Goal: Find specific page/section: Locate a particular part of the current website

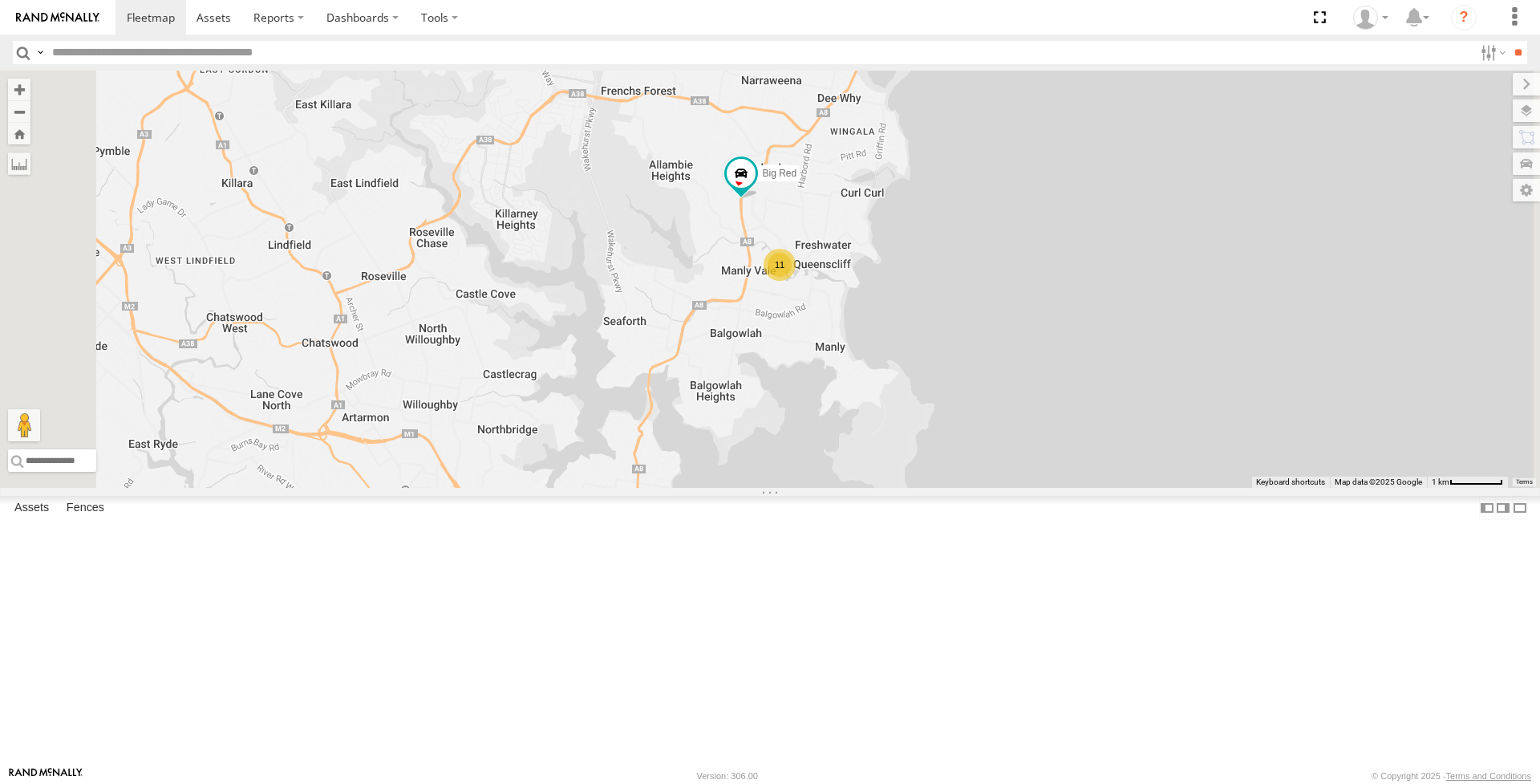
drag, startPoint x: 1004, startPoint y: 437, endPoint x: 946, endPoint y: 453, distance: 60.2
click at [946, 453] on div "11 The Fridge Big Red Big [PERSON_NAME]" at bounding box center [770, 279] width 1540 height 417
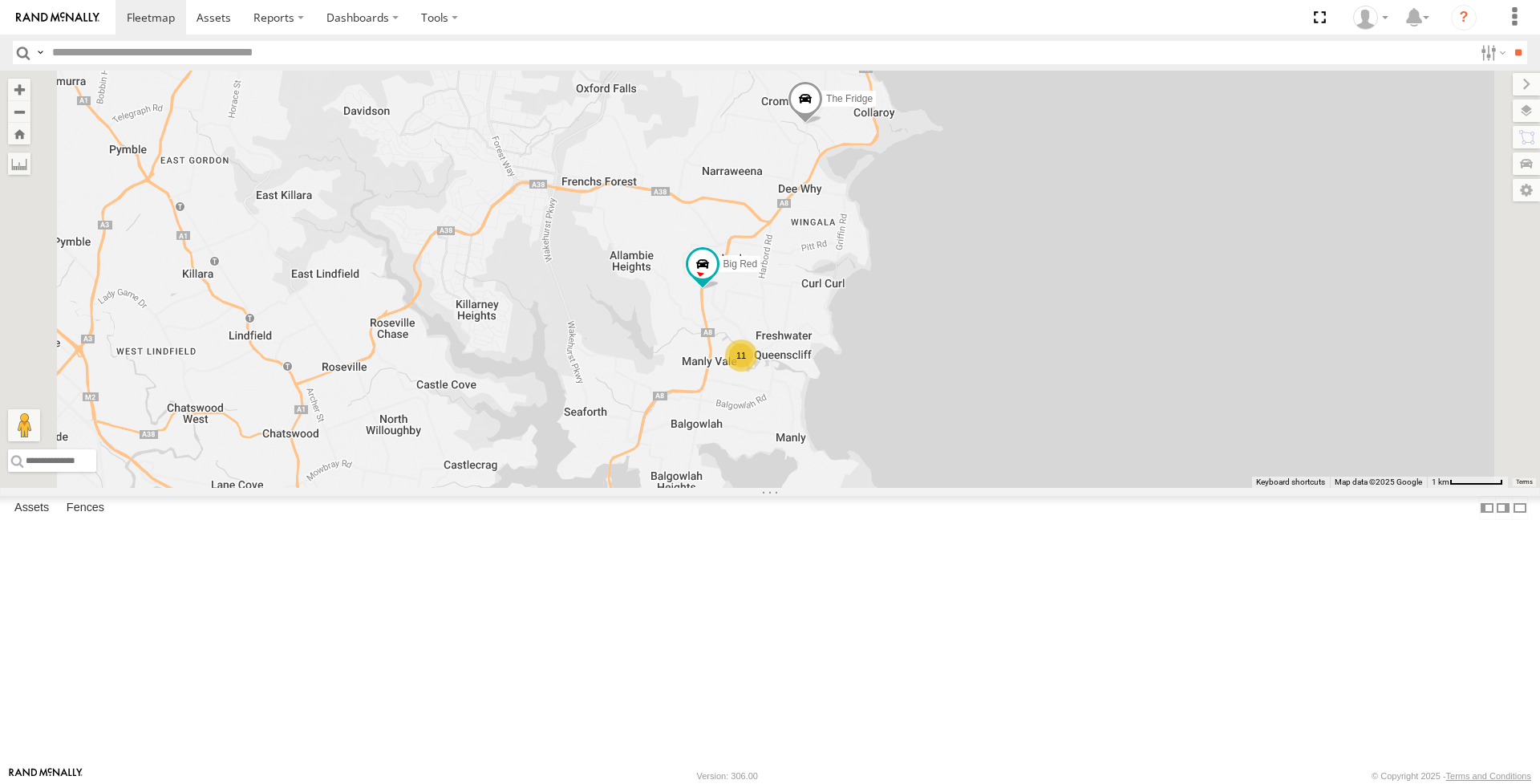
drag, startPoint x: 1065, startPoint y: 304, endPoint x: 1023, endPoint y: 401, distance: 105.7
click at [1023, 401] on div "11 The Fridge Big Red Big [PERSON_NAME]" at bounding box center [770, 279] width 1540 height 417
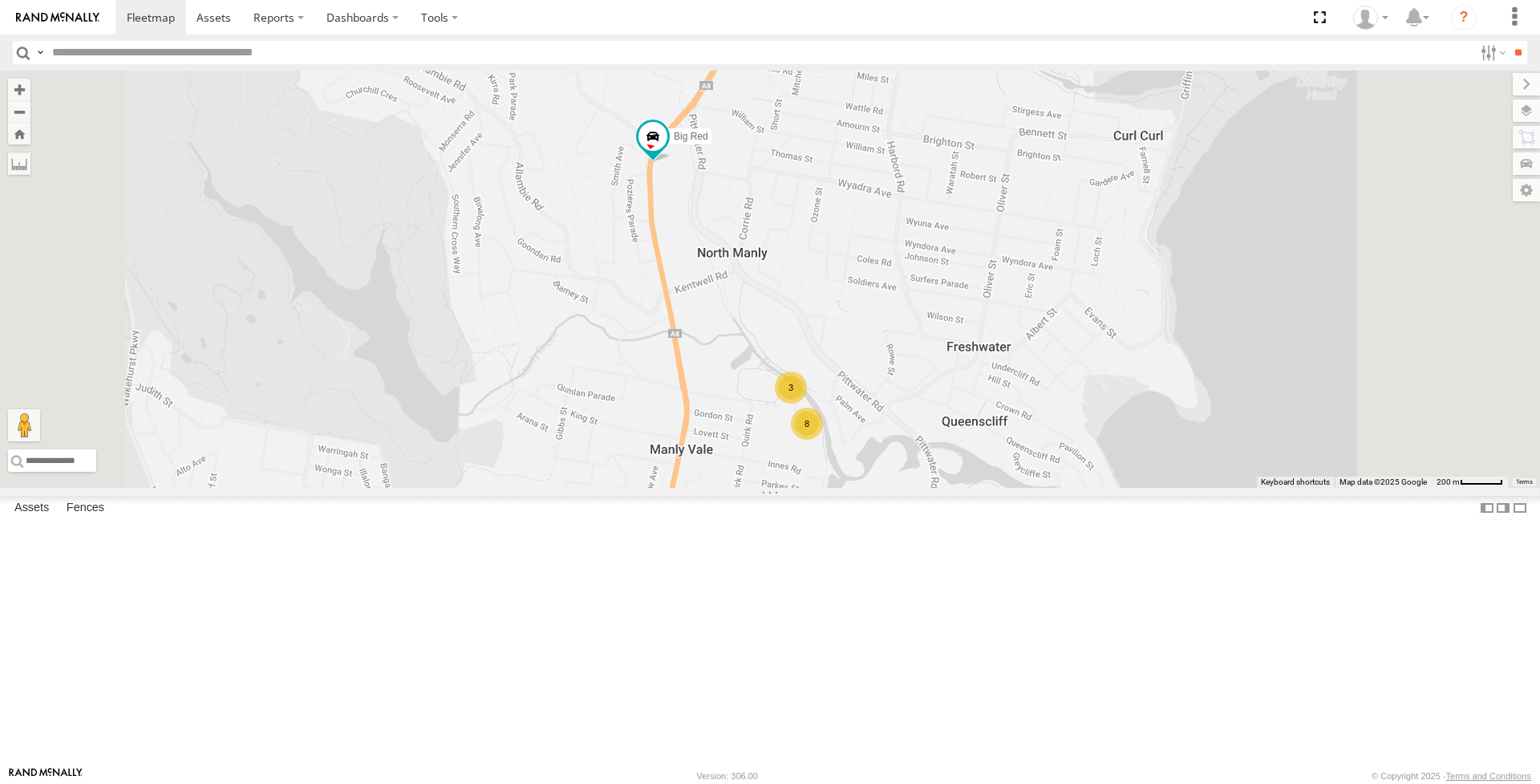
drag, startPoint x: 917, startPoint y: 405, endPoint x: 911, endPoint y: 369, distance: 36.5
click at [911, 369] on div "The Fridge Big Red Big [PERSON_NAME] 8 3" at bounding box center [770, 279] width 1540 height 417
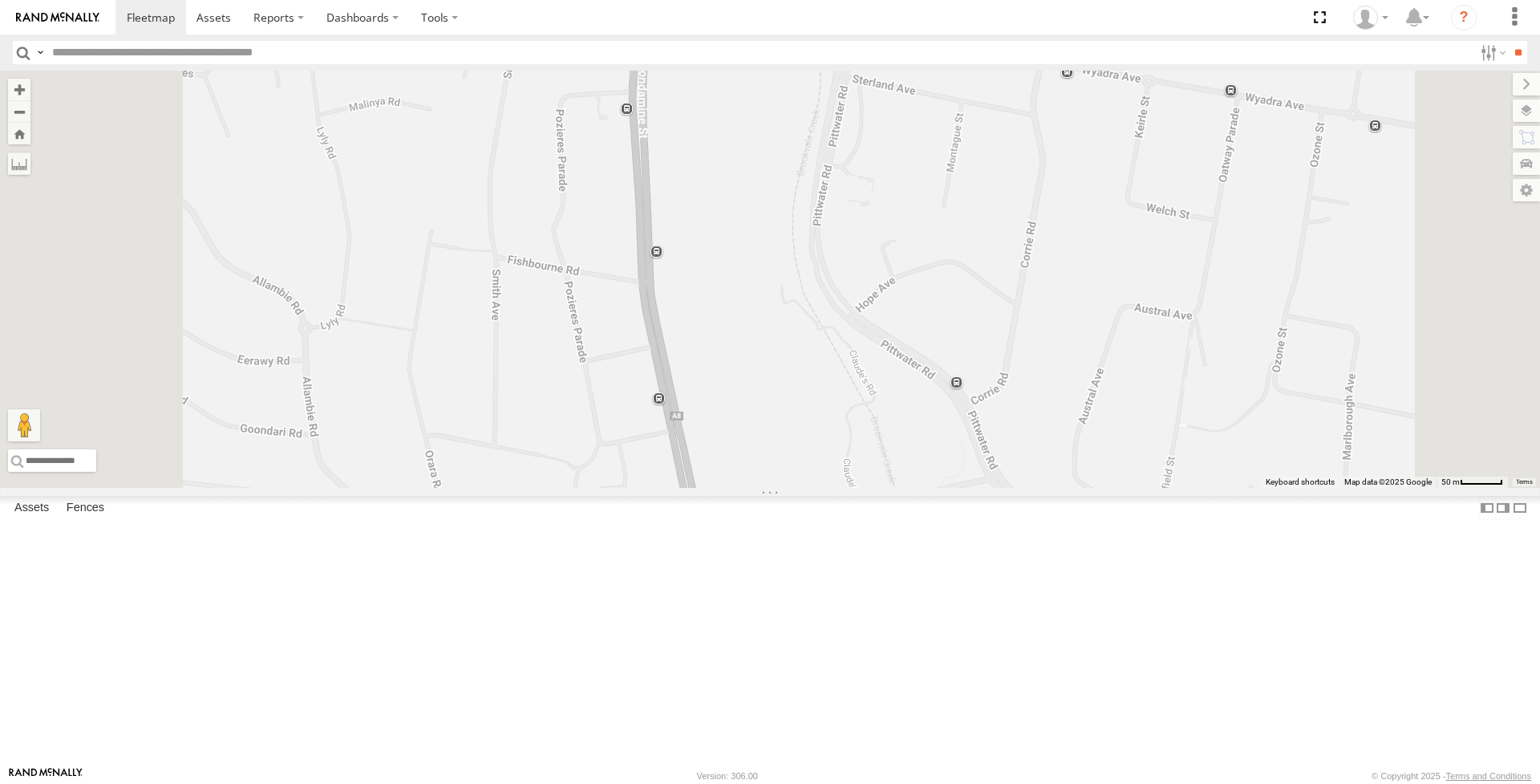
drag, startPoint x: 855, startPoint y: 364, endPoint x: 841, endPoint y: 262, distance: 103.0
click at [841, 262] on div "The Fridge Big Red Big [PERSON_NAME]" at bounding box center [770, 279] width 1540 height 417
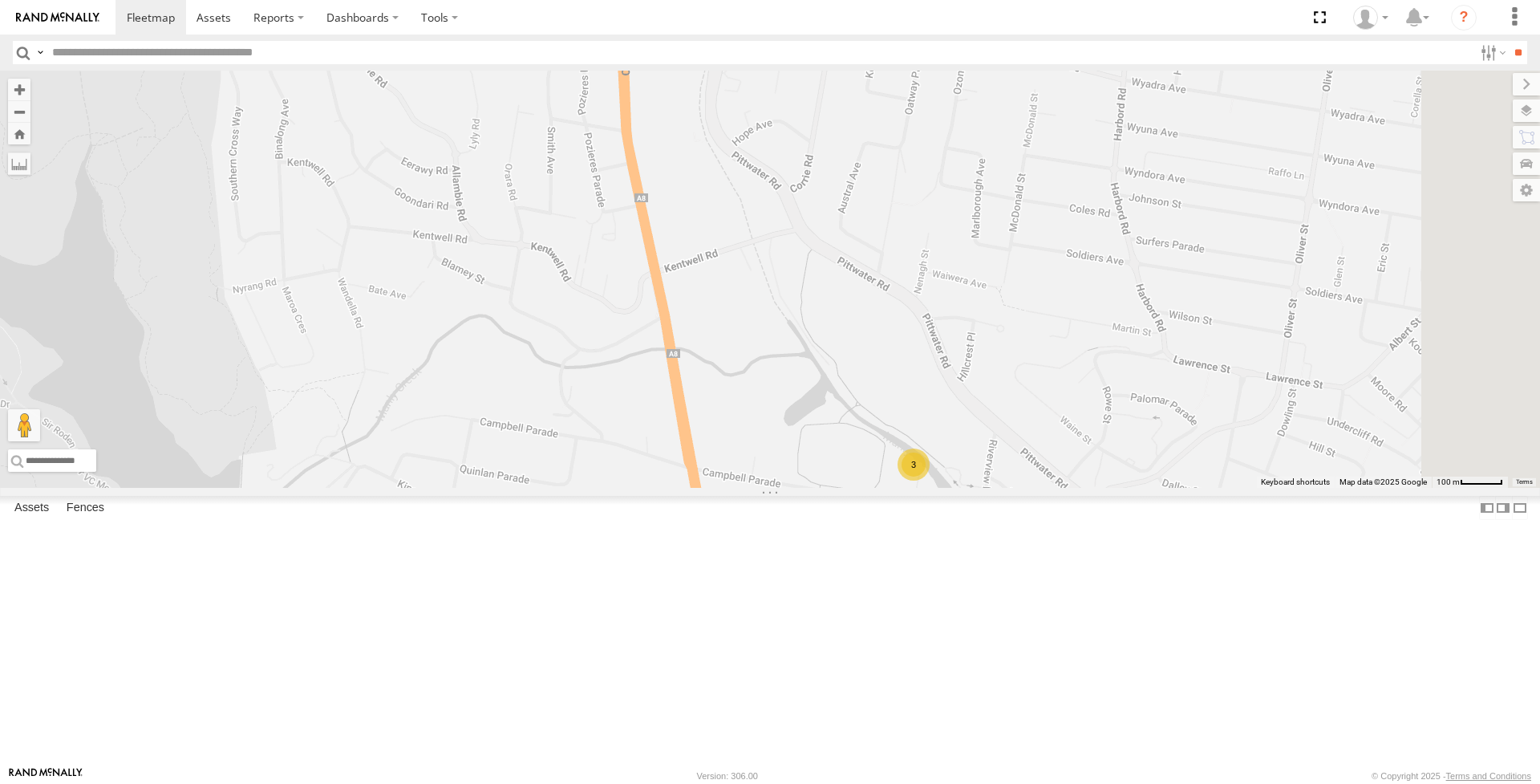
drag, startPoint x: 891, startPoint y: 213, endPoint x: 875, endPoint y: 169, distance: 46.8
click at [875, 169] on div "The Fridge Big Red Big [PERSON_NAME] 8 3" at bounding box center [770, 279] width 1540 height 417
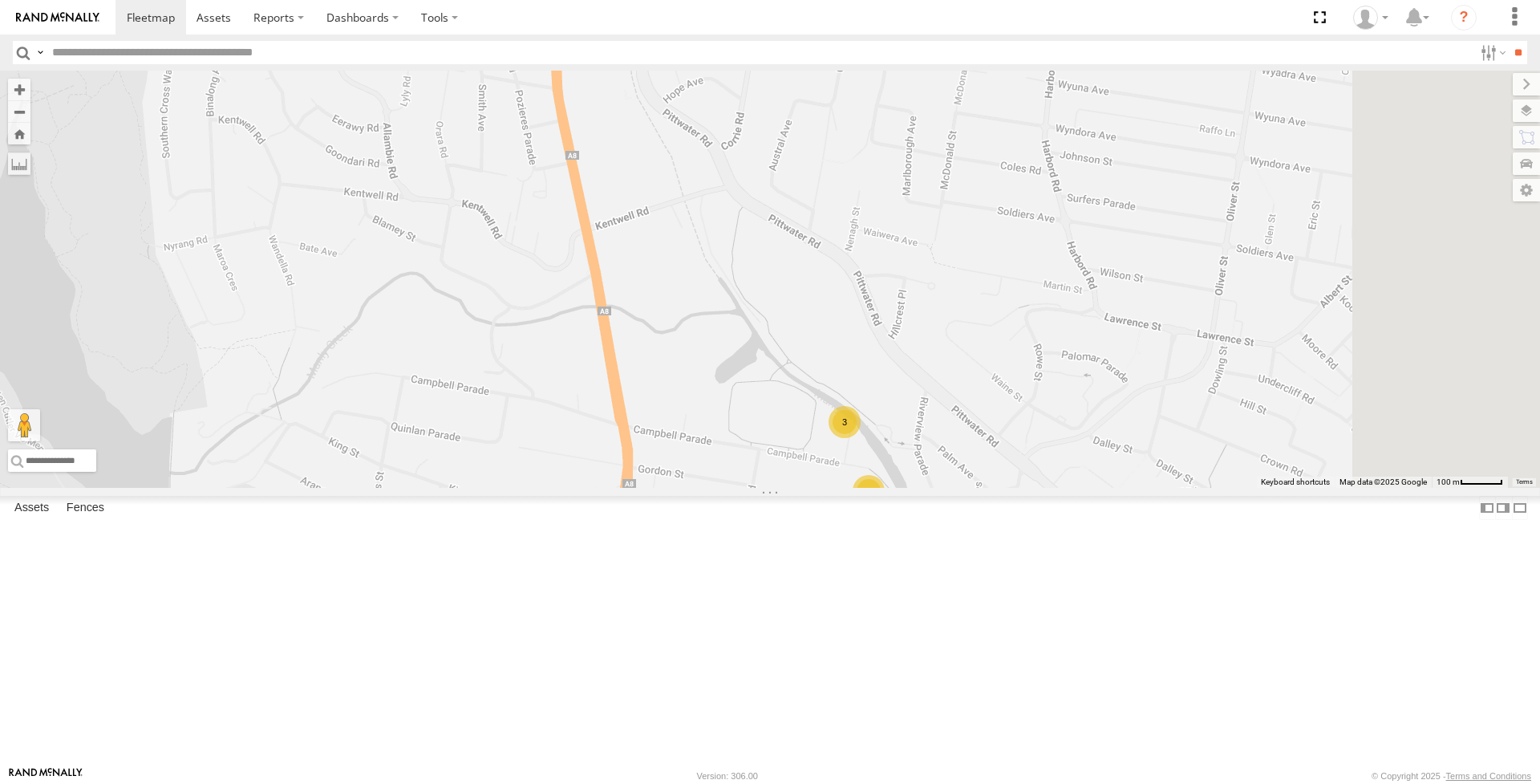
drag, startPoint x: 1013, startPoint y: 365, endPoint x: 944, endPoint y: 322, distance: 81.3
click at [944, 322] on div "The Fridge Big Red Big [PERSON_NAME] 8 3" at bounding box center [770, 279] width 1540 height 417
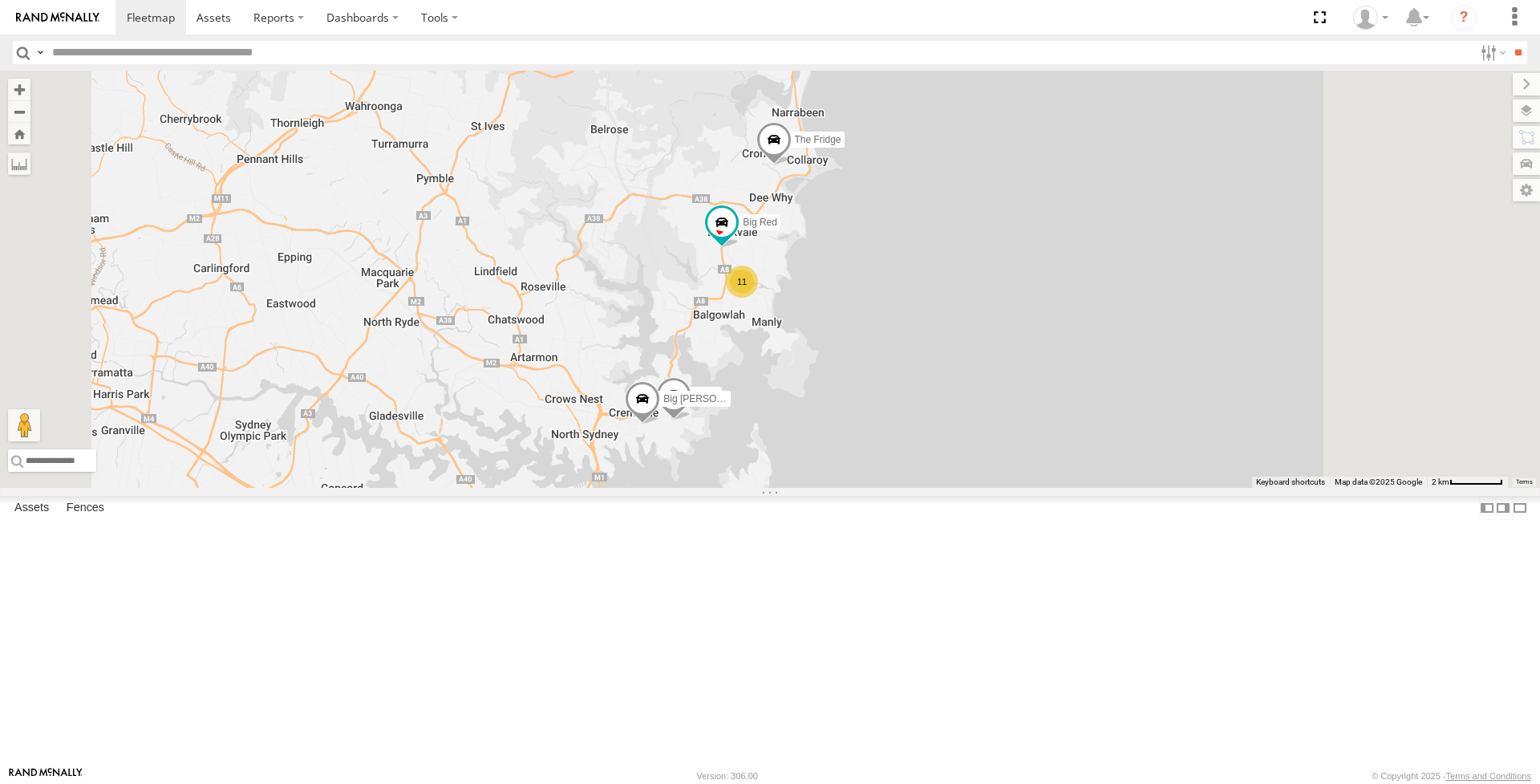
drag, startPoint x: 951, startPoint y: 391, endPoint x: 927, endPoint y: 456, distance: 69.3
click at [927, 456] on div "The Fridge Big Red Big [PERSON_NAME] 11" at bounding box center [770, 279] width 1540 height 417
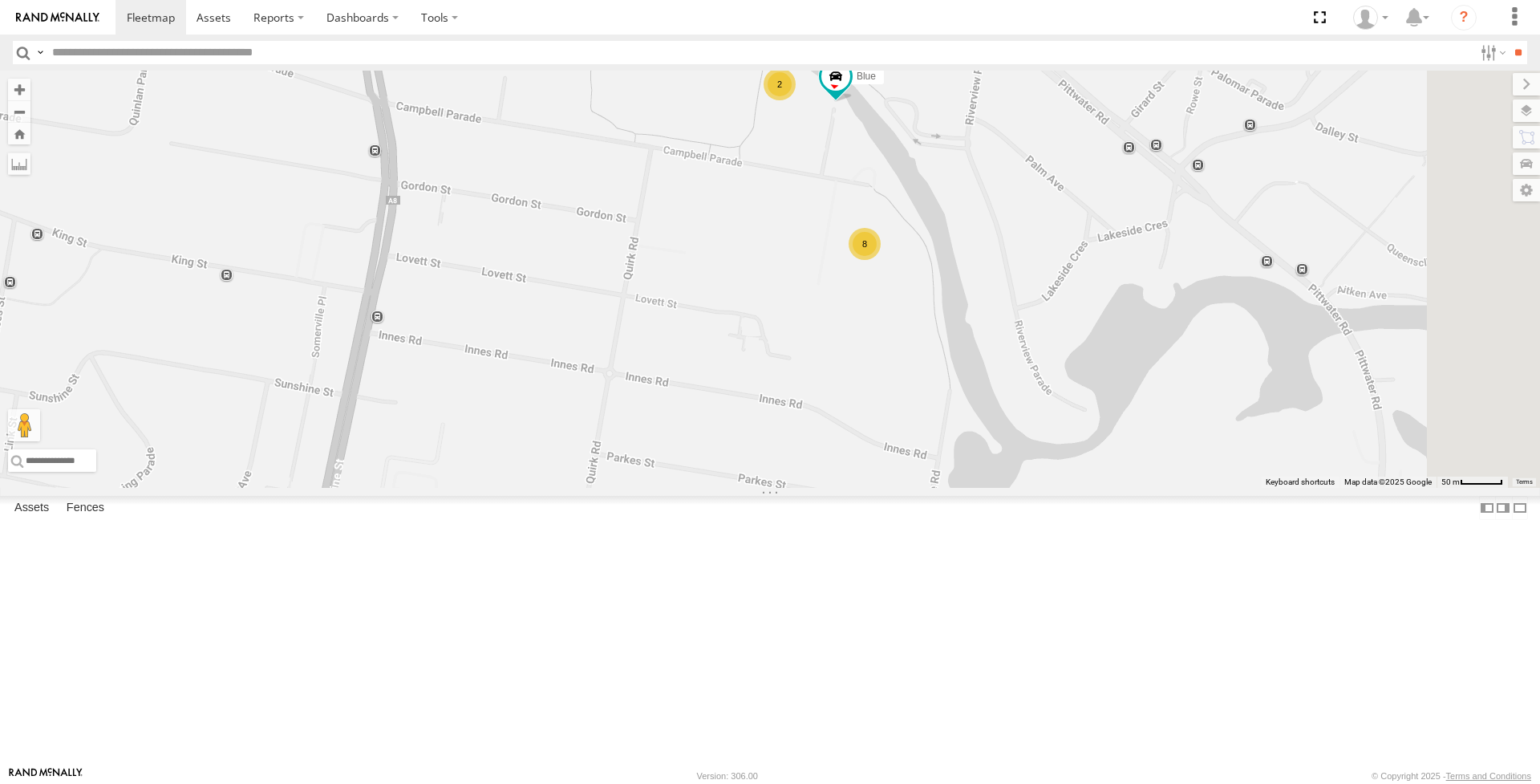
drag, startPoint x: 1109, startPoint y: 348, endPoint x: 1051, endPoint y: 391, distance: 72.2
click at [881, 259] on div "8" at bounding box center [864, 243] width 32 height 32
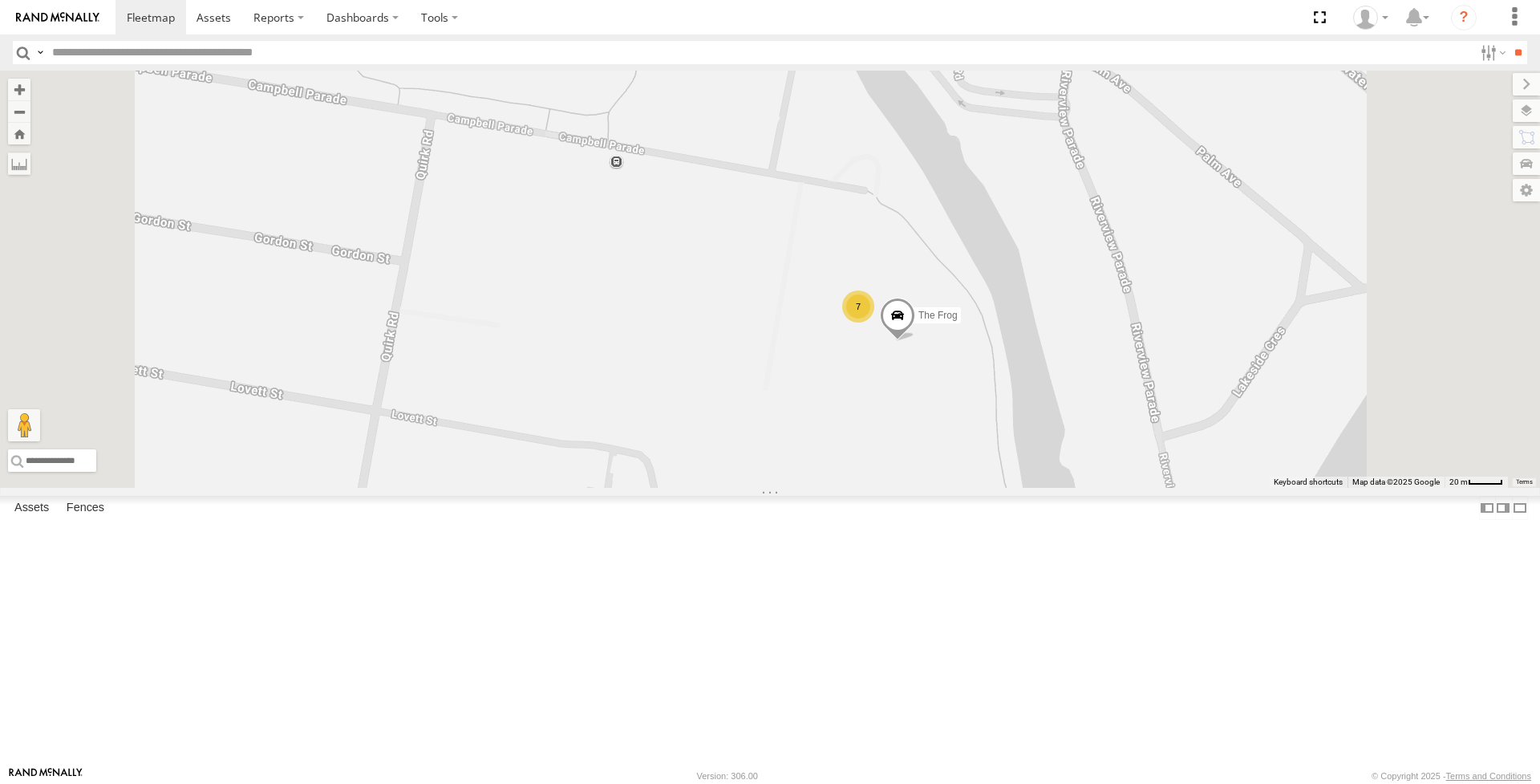
drag, startPoint x: 1015, startPoint y: 369, endPoint x: 981, endPoint y: 437, distance: 76.0
click at [981, 437] on div "The Fridge Big Red Big [PERSON_NAME] Blue 7 The Frog 2" at bounding box center [770, 279] width 1540 height 417
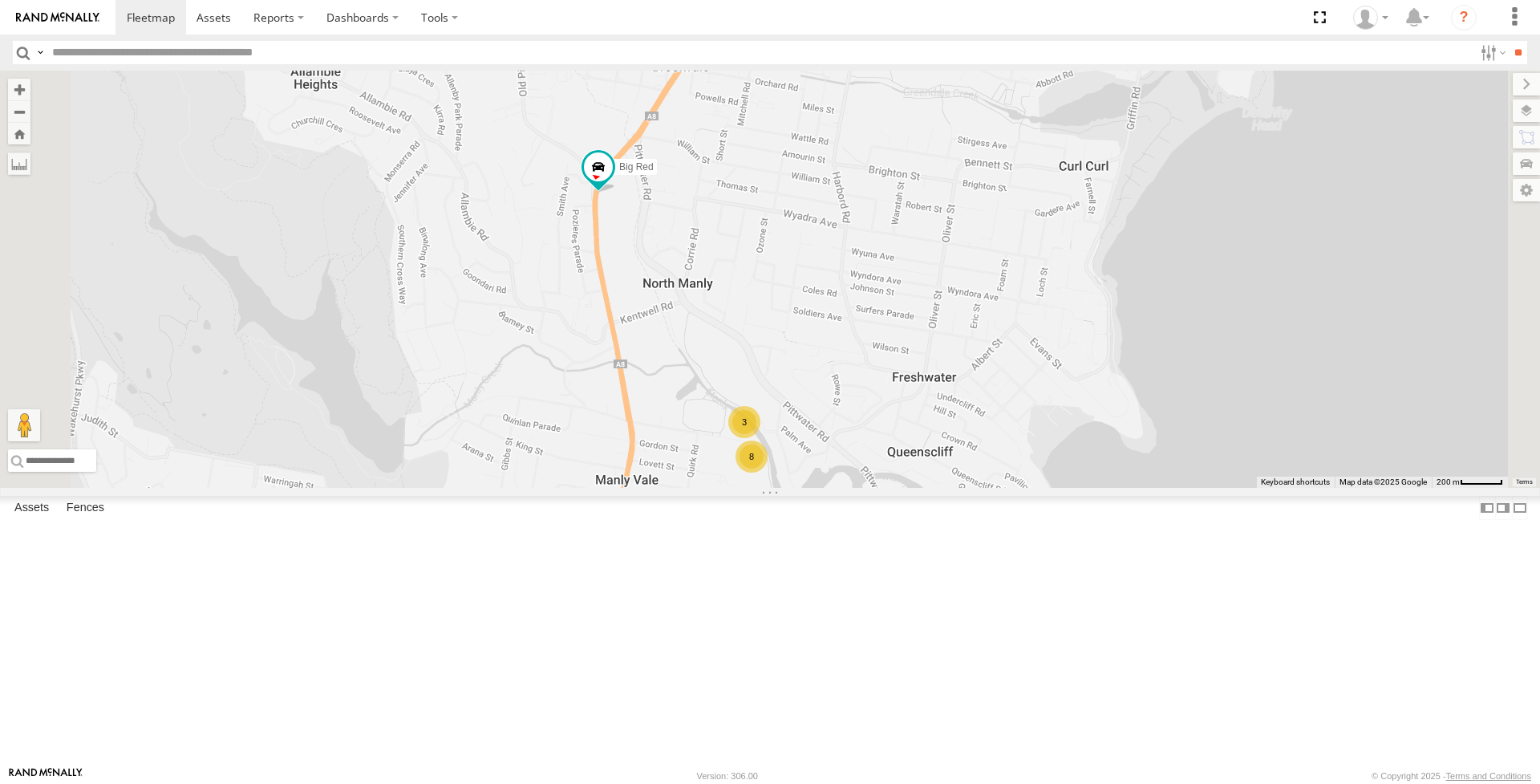
drag, startPoint x: 1076, startPoint y: 288, endPoint x: 1042, endPoint y: 439, distance: 154.8
click at [1042, 439] on div "The Fridge Big Red Big [PERSON_NAME] 8 3" at bounding box center [770, 279] width 1540 height 417
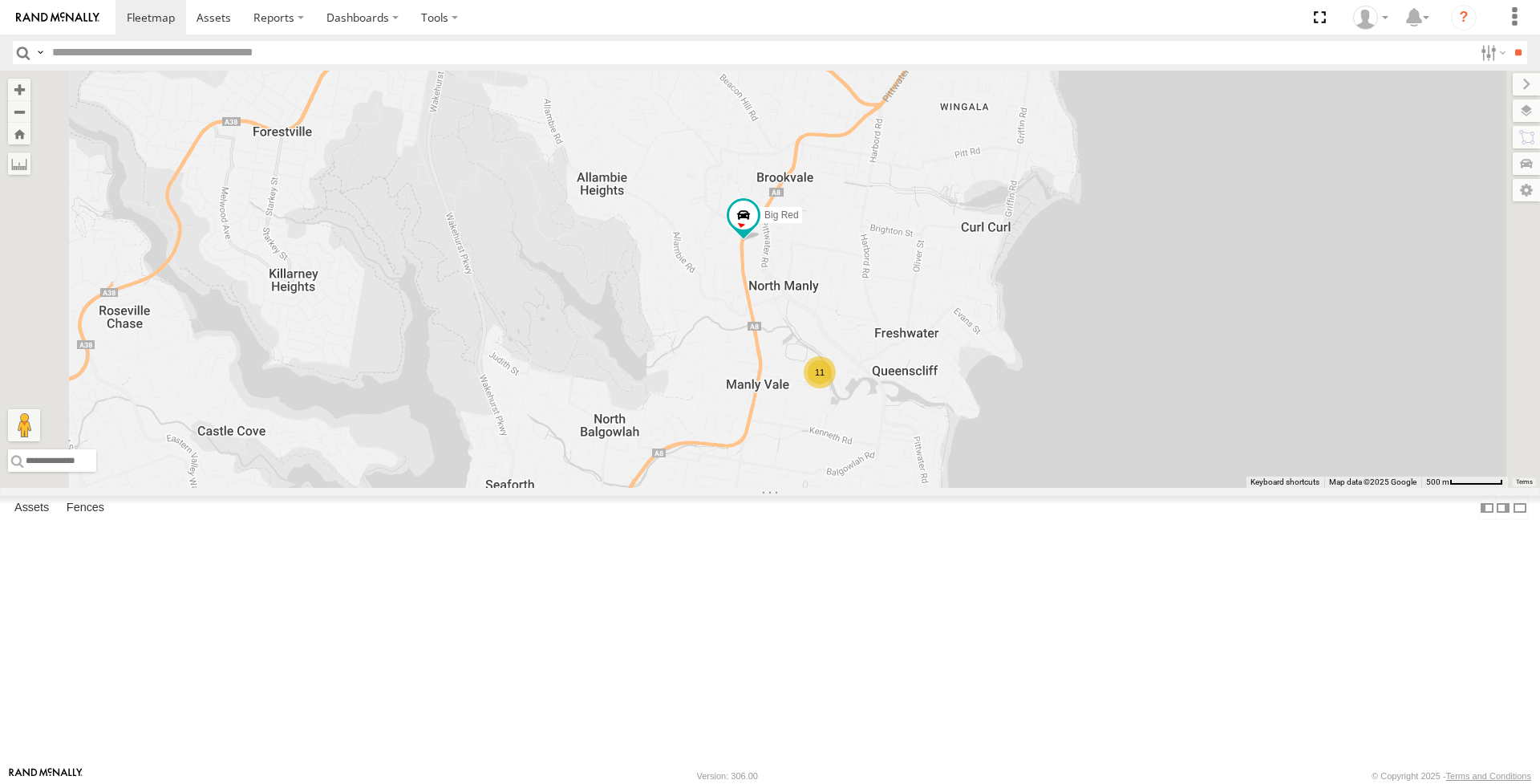
drag, startPoint x: 1136, startPoint y: 234, endPoint x: 1137, endPoint y: 276, distance: 42.0
click at [1137, 276] on div "The Fridge Big Red Big [PERSON_NAME] 11" at bounding box center [770, 279] width 1540 height 417
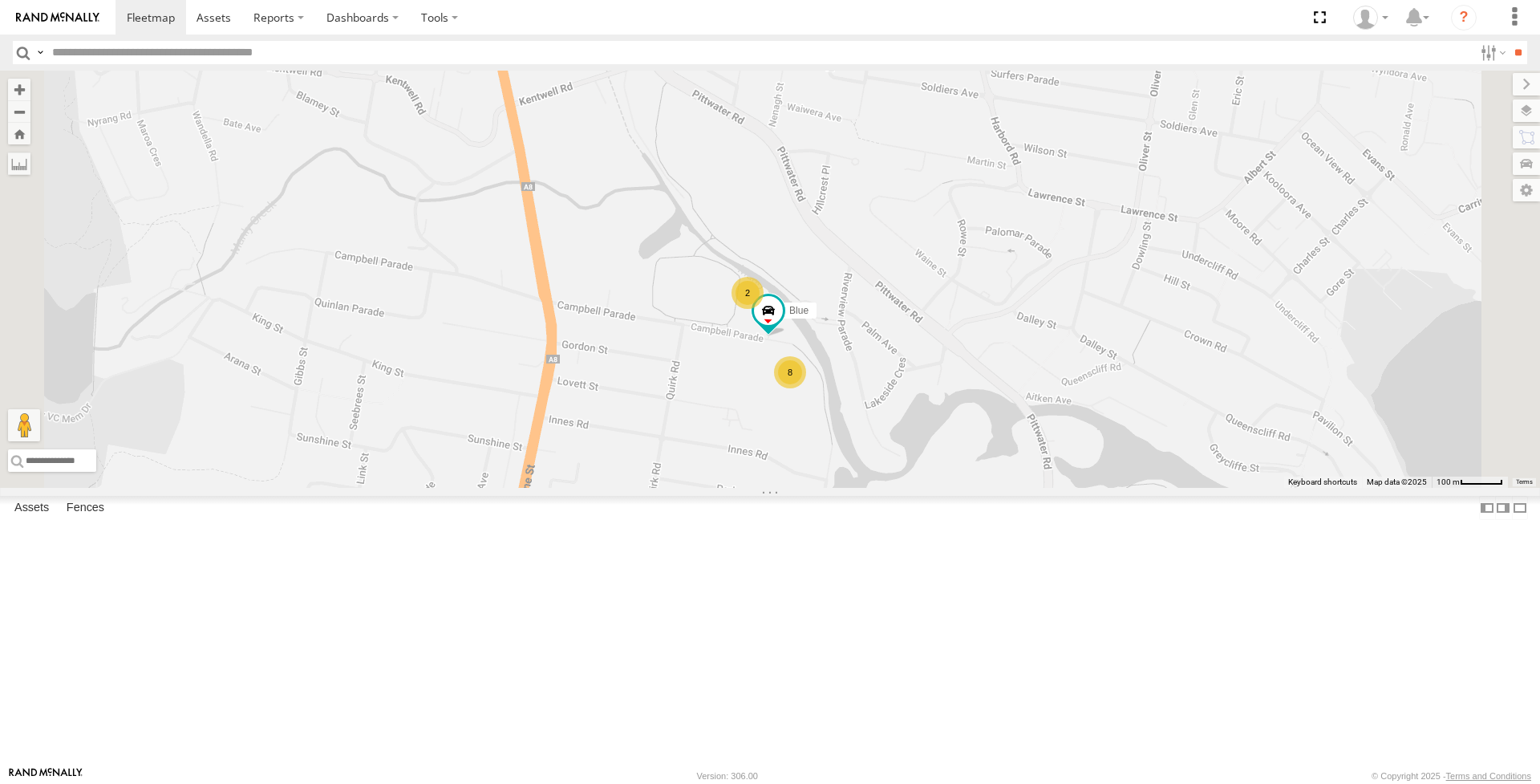
drag, startPoint x: 962, startPoint y: 570, endPoint x: 989, endPoint y: 476, distance: 97.8
click at [806, 388] on div "8" at bounding box center [790, 372] width 32 height 32
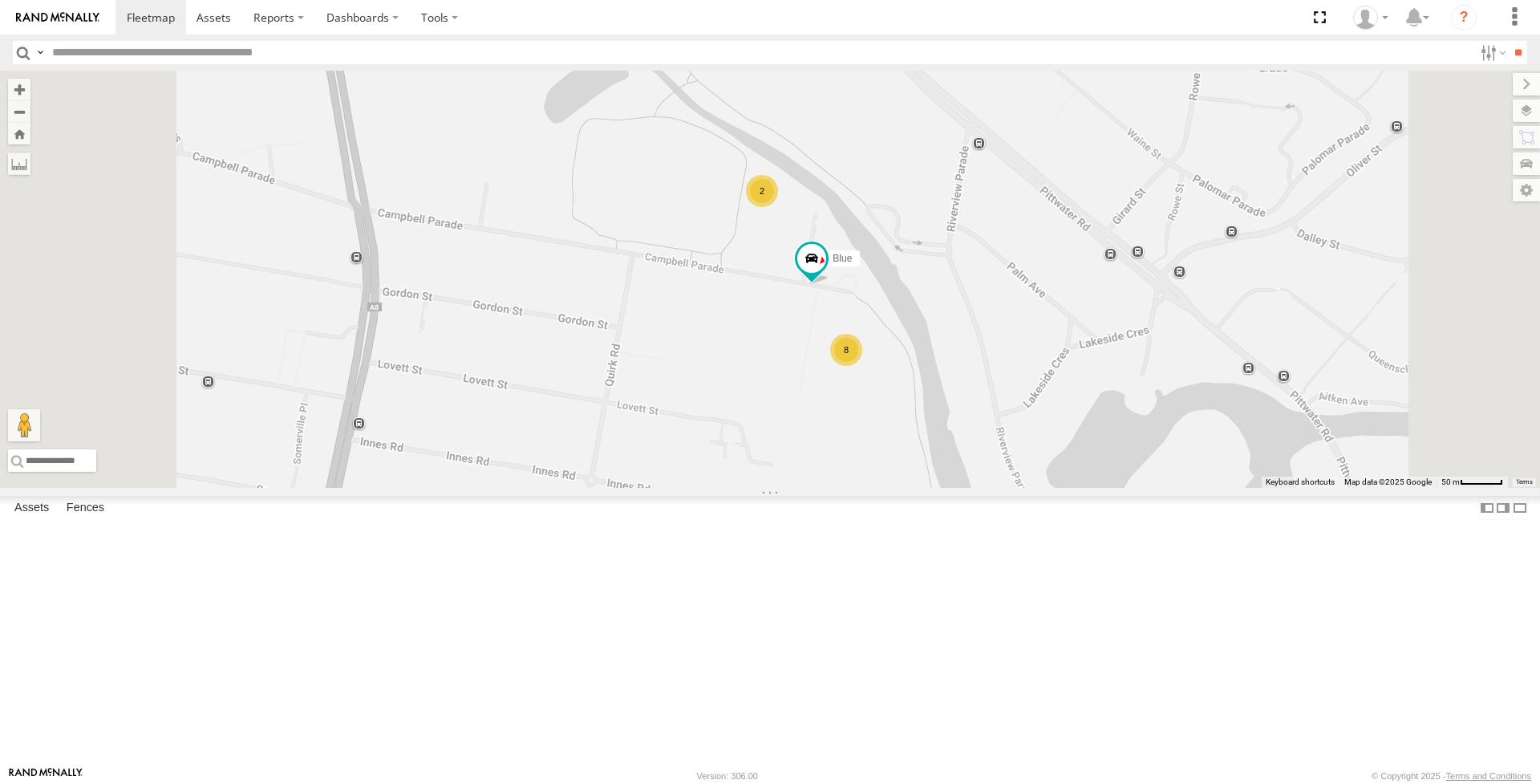
drag, startPoint x: 1042, startPoint y: 500, endPoint x: 1026, endPoint y: 508, distance: 17.9
click at [862, 366] on div "8" at bounding box center [846, 349] width 32 height 32
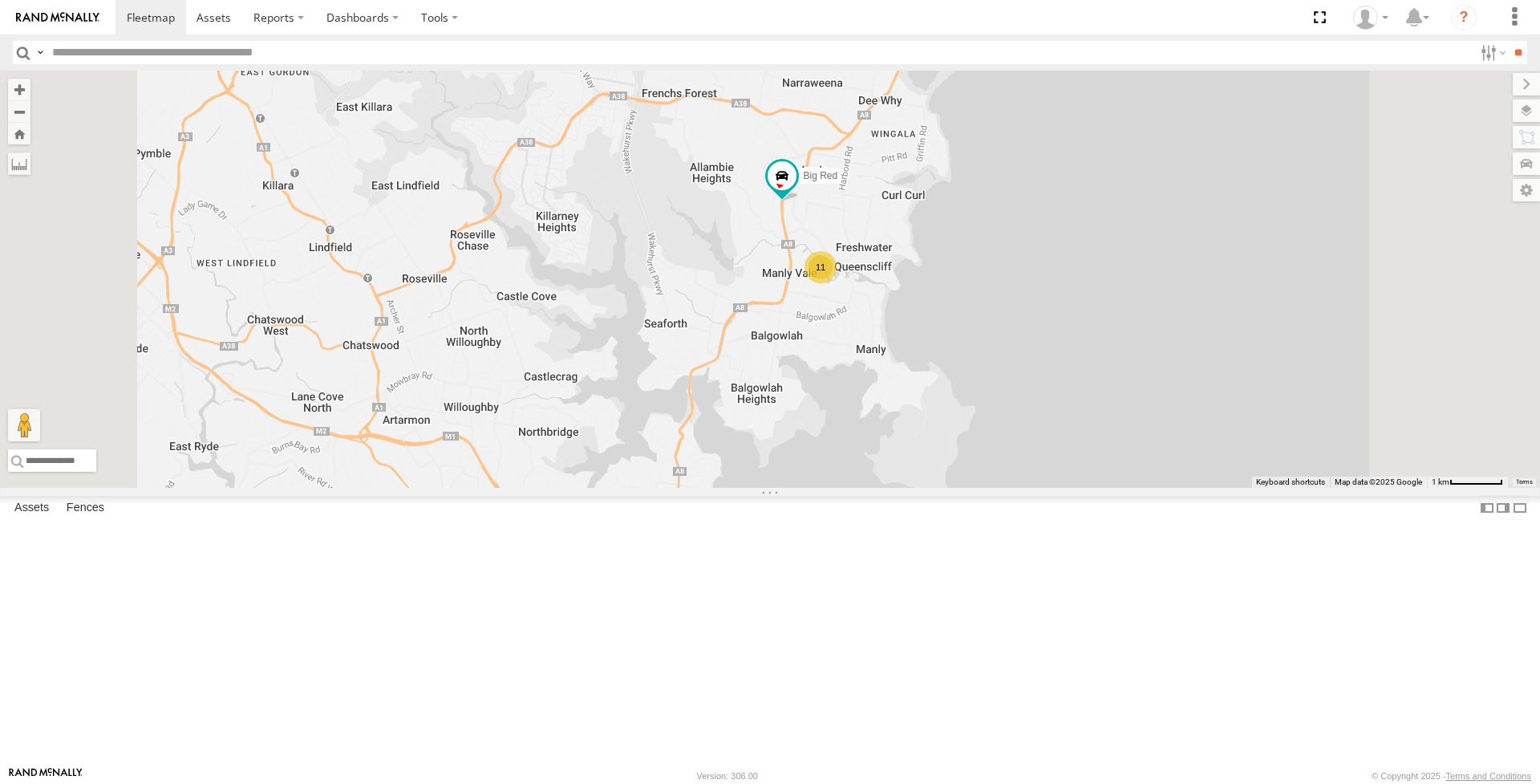
drag, startPoint x: 1061, startPoint y: 573, endPoint x: 1056, endPoint y: 469, distance: 104.1
click at [1056, 469] on div "The Fridge Big Red Big [PERSON_NAME] 11" at bounding box center [770, 279] width 1540 height 417
